Goal: Navigation & Orientation: Find specific page/section

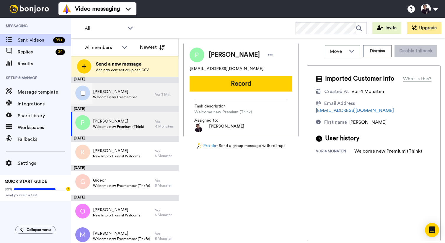
click at [118, 95] on span "Welcome new Freemember" at bounding box center [115, 97] width 44 height 5
